Goal: Task Accomplishment & Management: Complete application form

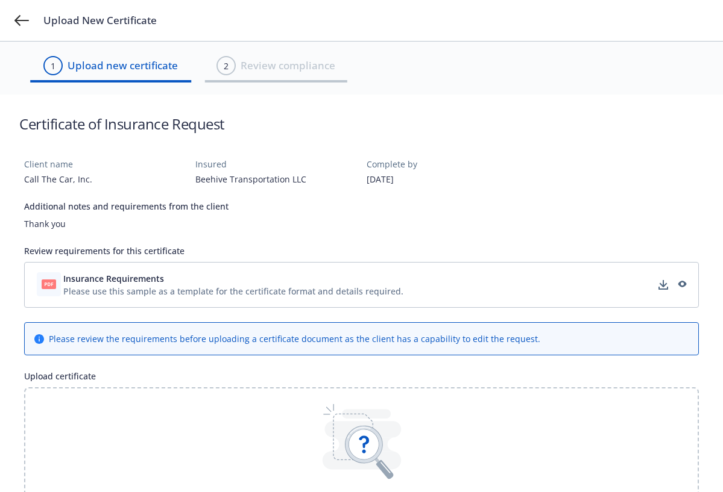
scroll to position [60, 0]
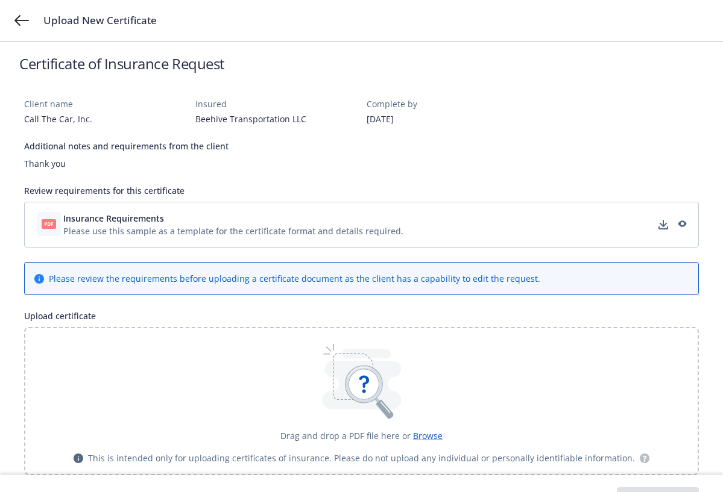
click at [159, 221] on span "Insurance Requirements" at bounding box center [113, 218] width 101 height 13
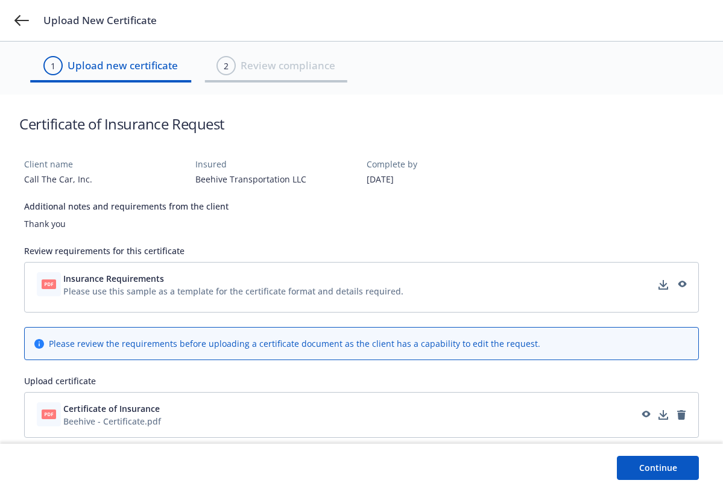
scroll to position [0, 0]
click at [667, 472] on button "Continue" at bounding box center [667, 468] width 82 height 24
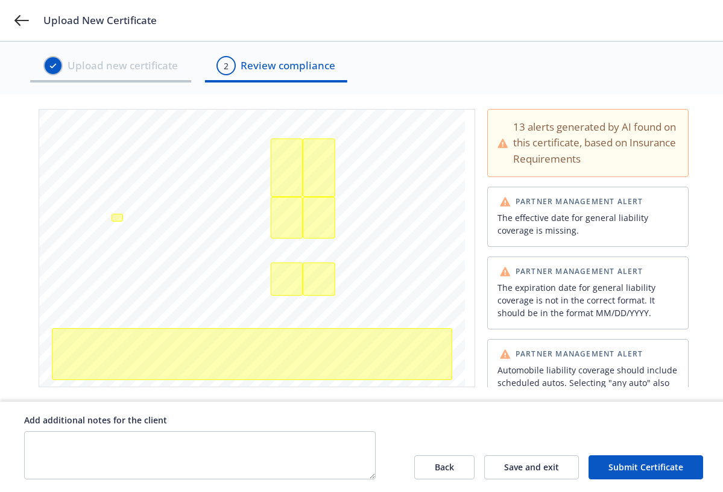
scroll to position [241, 0]
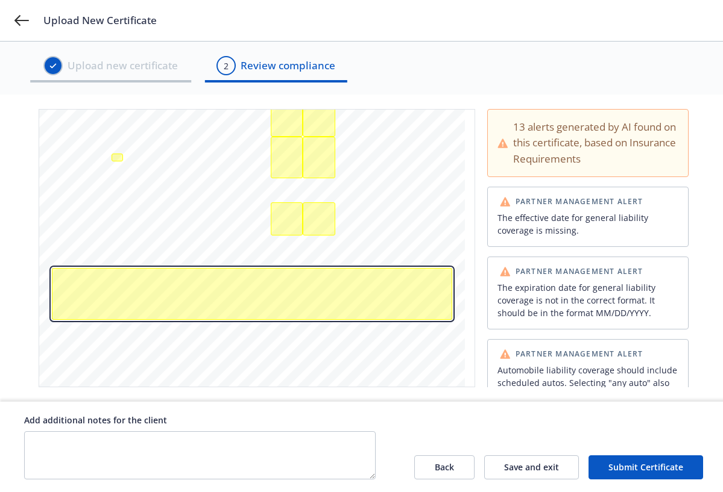
click at [81, 268] on div "Additional insured endorsement document for professional liability is missing a…" at bounding box center [252, 294] width 400 height 52
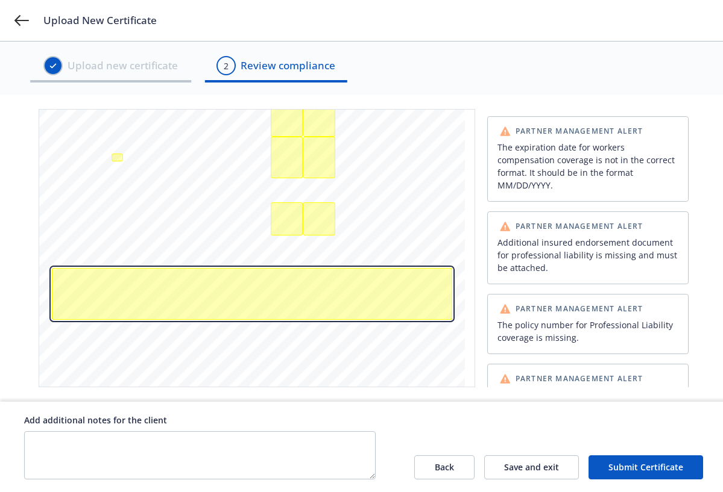
scroll to position [287, 0]
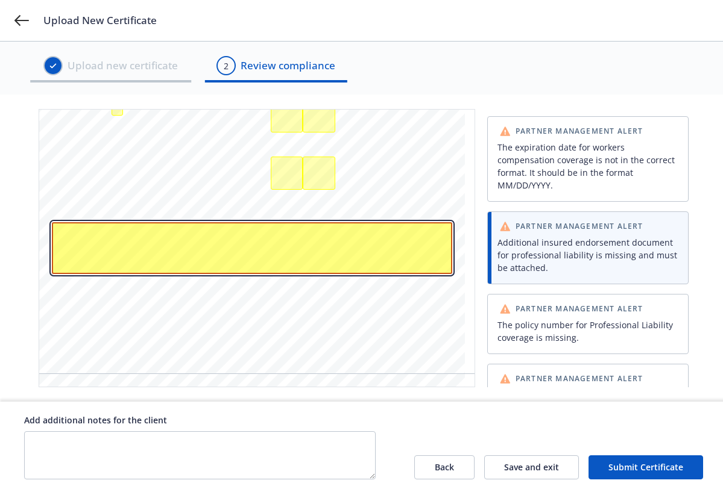
click at [86, 222] on div "Additional insured endorsement document for professional liability is missing a…" at bounding box center [252, 248] width 400 height 52
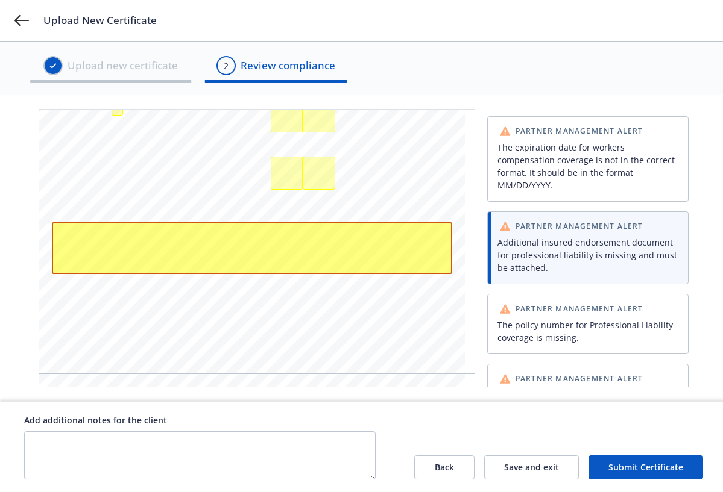
click at [562, 236] on div "Additional insured endorsement document for professional liability is missing a…" at bounding box center [587, 255] width 181 height 38
click at [549, 180] on div "The expiration date for workers compensation coverage is not in the correct for…" at bounding box center [587, 166] width 181 height 51
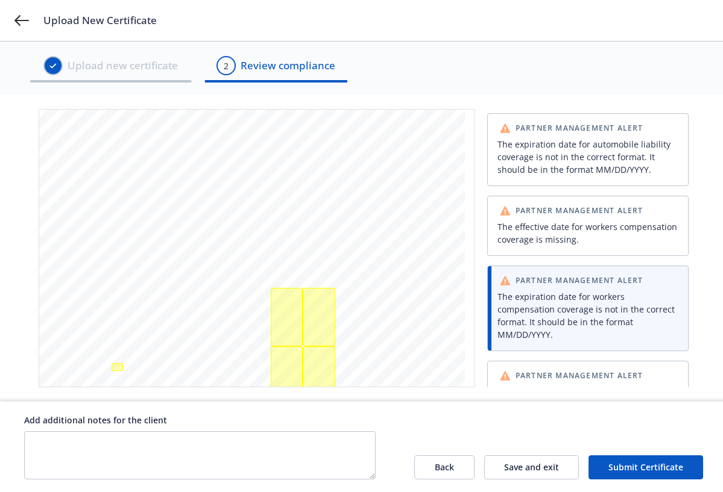
scroll to position [92, 0]
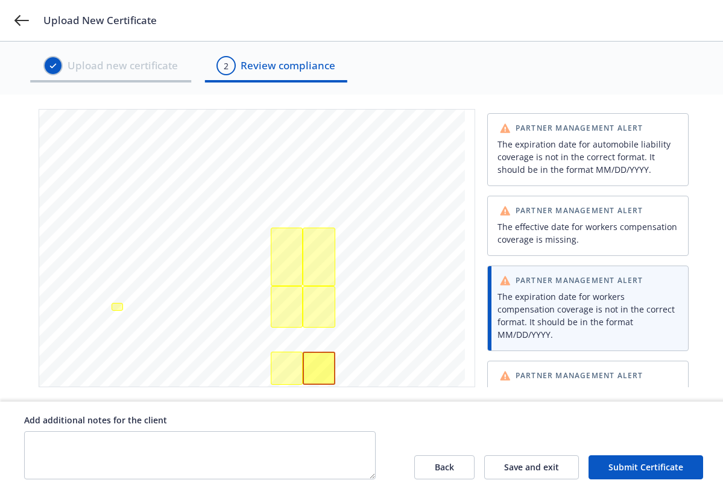
click at [559, 146] on div "The expiration date for automobile liability coverage is not in the correct for…" at bounding box center [587, 157] width 181 height 38
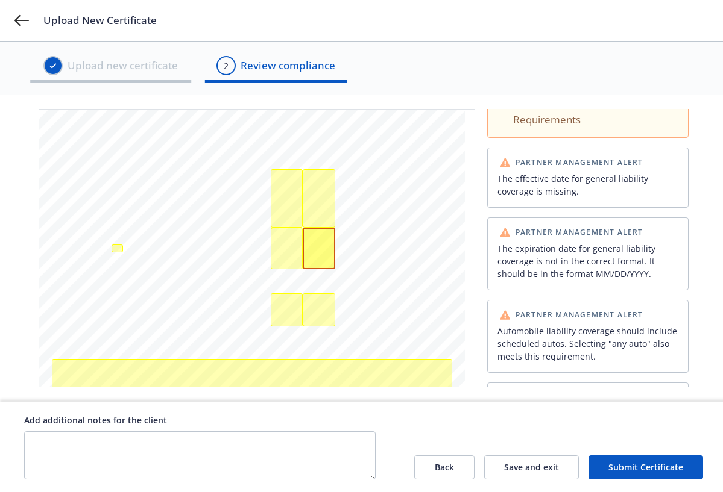
scroll to position [0, 0]
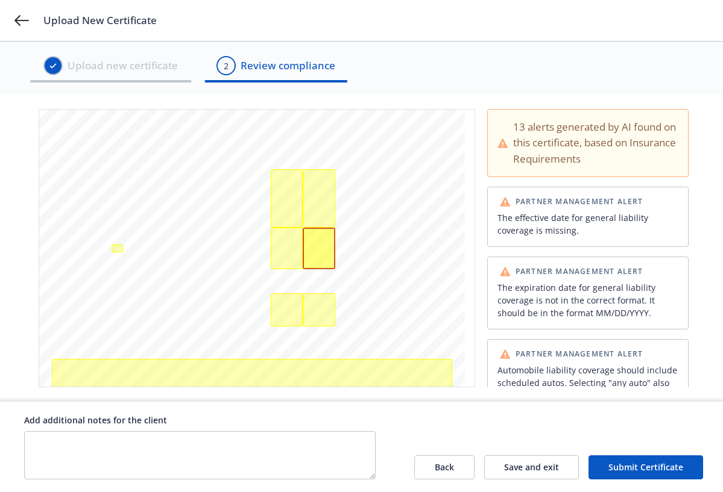
click at [566, 132] on div "13 alerts generated by AI found on this certificate, based on Insurance Require…" at bounding box center [595, 143] width 165 height 48
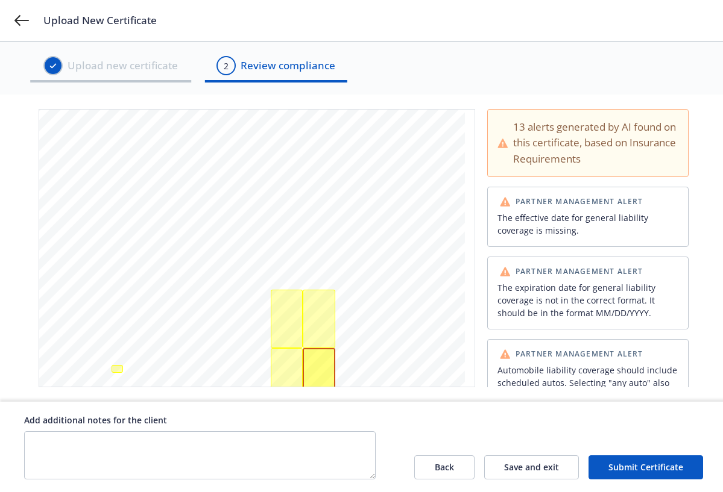
scroll to position [90, 0]
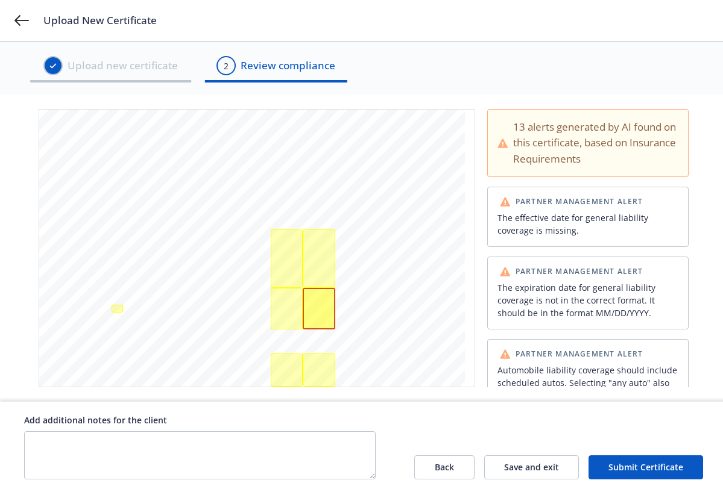
click at [587, 281] on div "The expiration date for general liability coverage is not in the correct format…" at bounding box center [587, 300] width 181 height 38
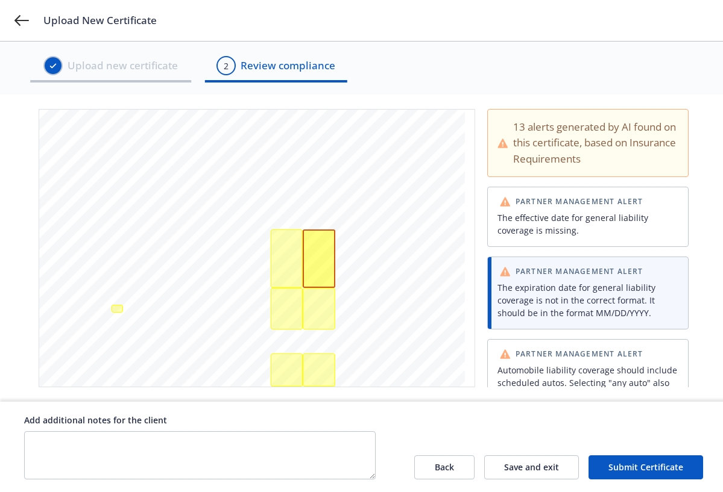
scroll to position [100, 0]
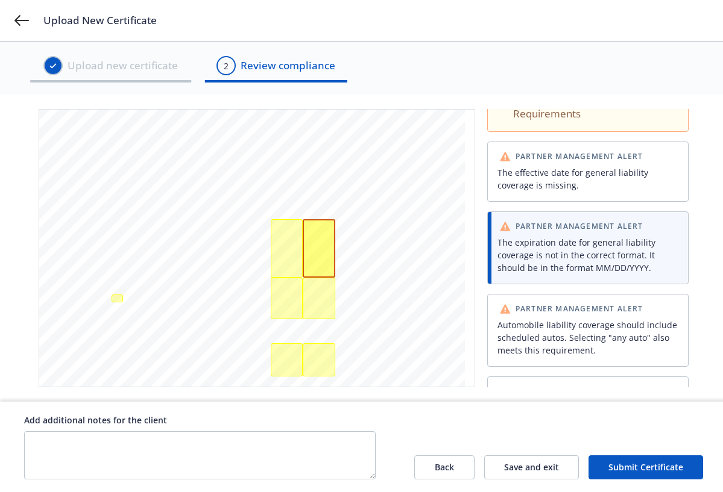
click at [370, 243] on div "ANY PROPRIETOR/PARTNER/EXECUTIVE OFFICER/MEMBER EXCLUDED? INSR ADDL SUBR LTR IN…" at bounding box center [252, 285] width 426 height 551
click at [313, 231] on div "The expiration date for general liability coverage is not in the correct format…" at bounding box center [319, 248] width 33 height 58
click at [317, 253] on div "The expiration date for general liability coverage is not in the correct format…" at bounding box center [319, 248] width 33 height 58
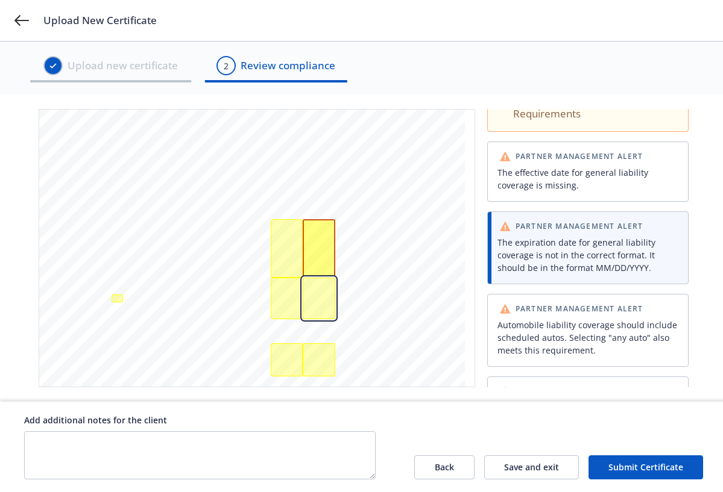
click at [322, 298] on div "The expiration date for automobile liability coverage is not in the correct for…" at bounding box center [319, 299] width 33 height 42
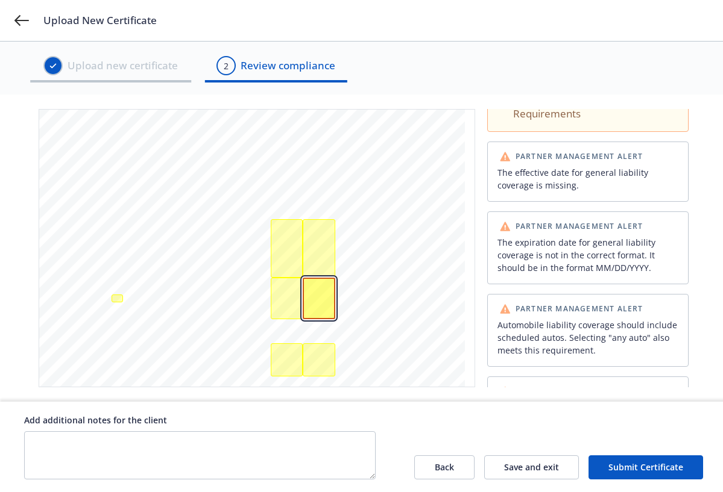
scroll to position [150, 0]
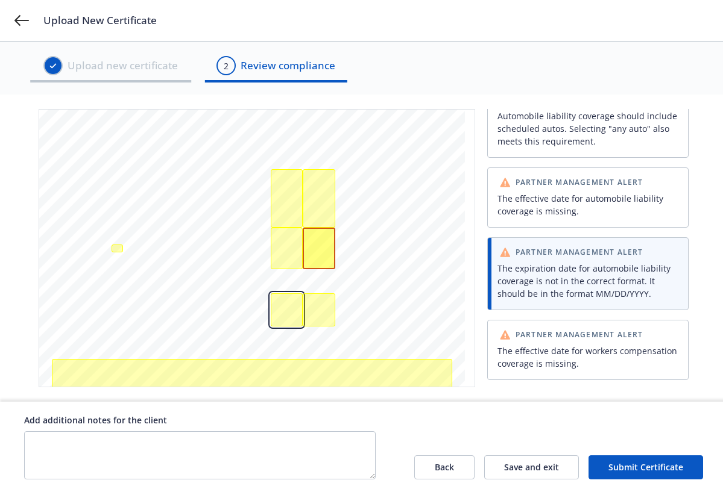
click at [281, 310] on div "The effective date for workers compensation coverage is missing." at bounding box center [287, 310] width 32 height 33
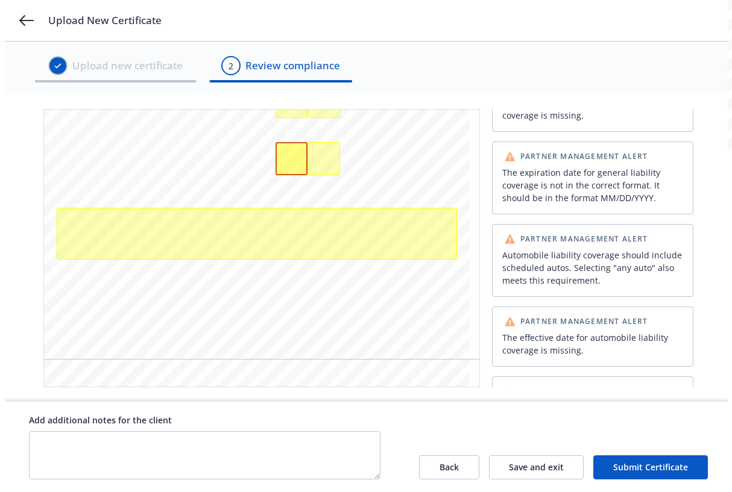
scroll to position [0, 0]
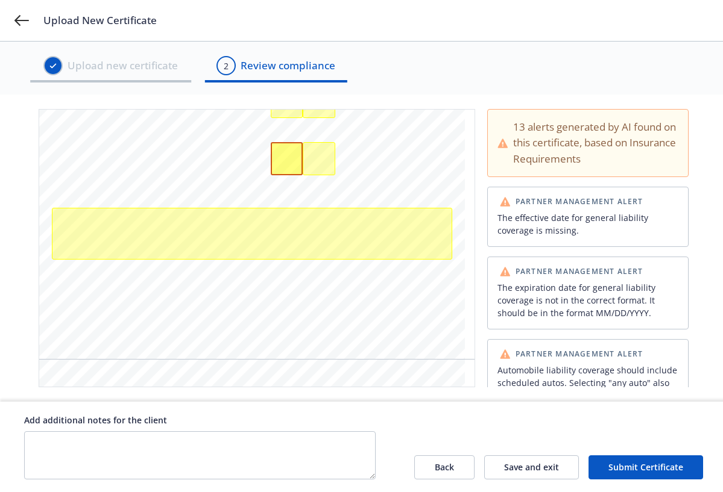
click at [628, 470] on button "Submit Certificate" at bounding box center [645, 468] width 115 height 24
